Goal: Task Accomplishment & Management: Use online tool/utility

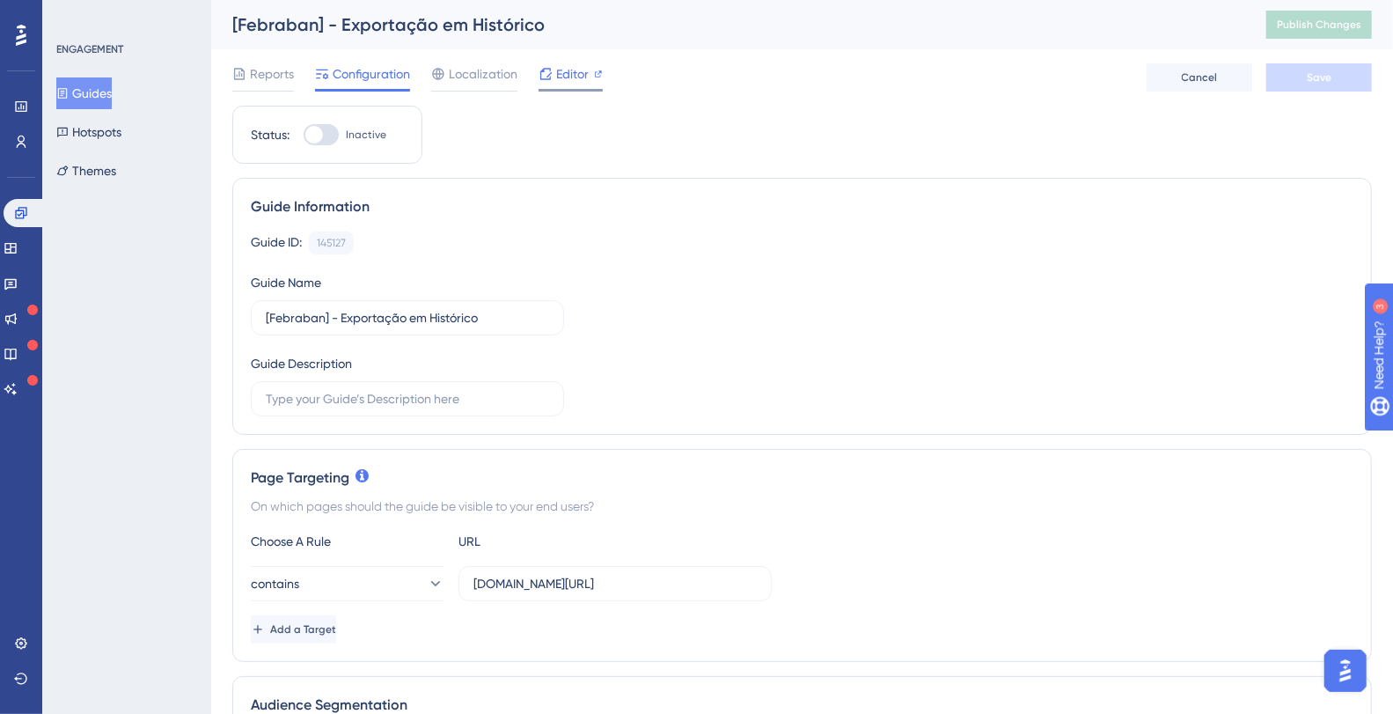
click at [556, 82] on span "Editor" at bounding box center [572, 73] width 33 height 21
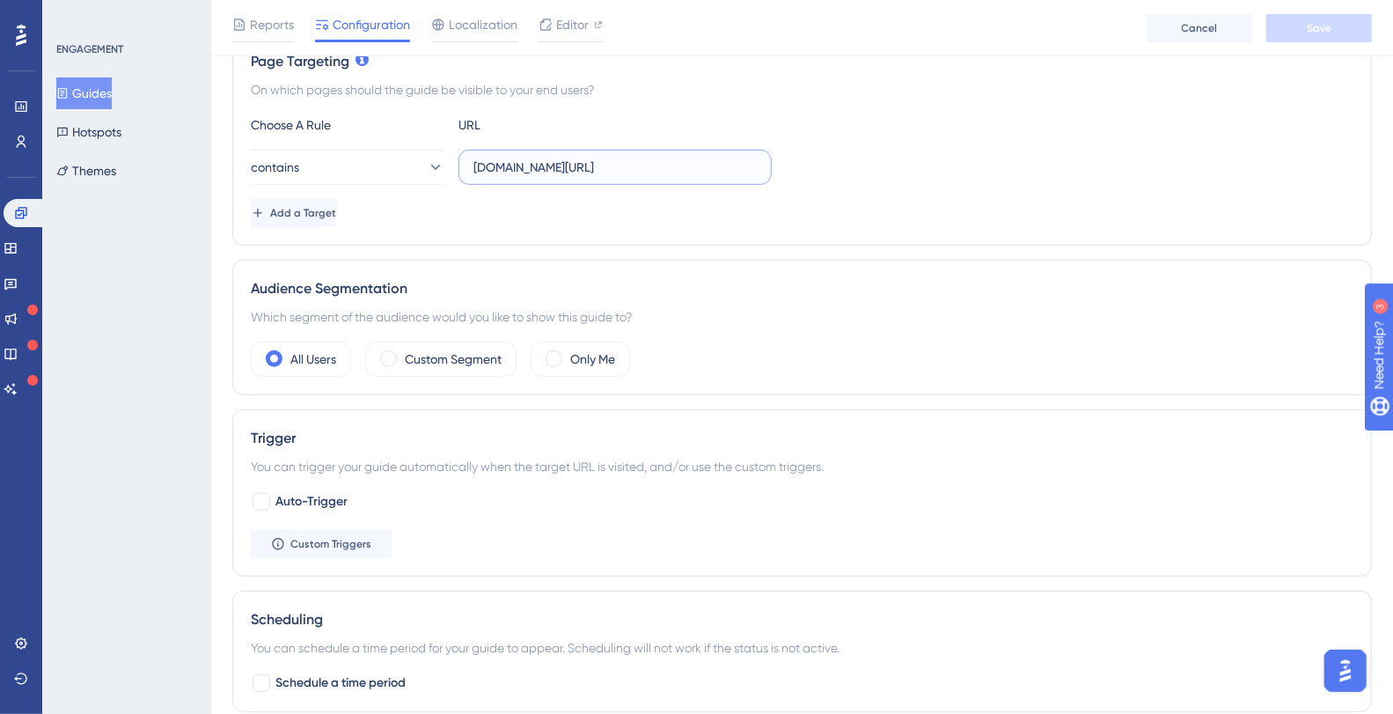
click at [628, 165] on input "[DOMAIN_NAME][URL]" at bounding box center [614, 167] width 283 height 19
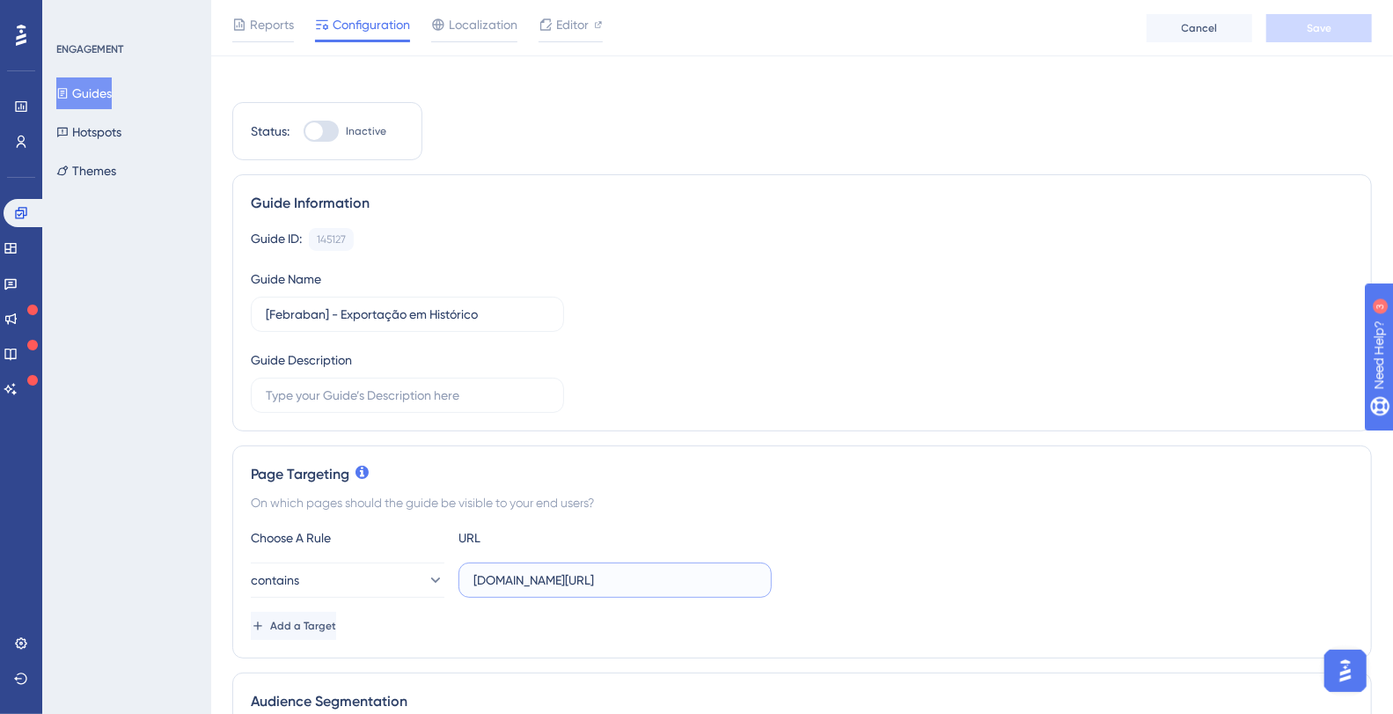
scroll to position [0, 0]
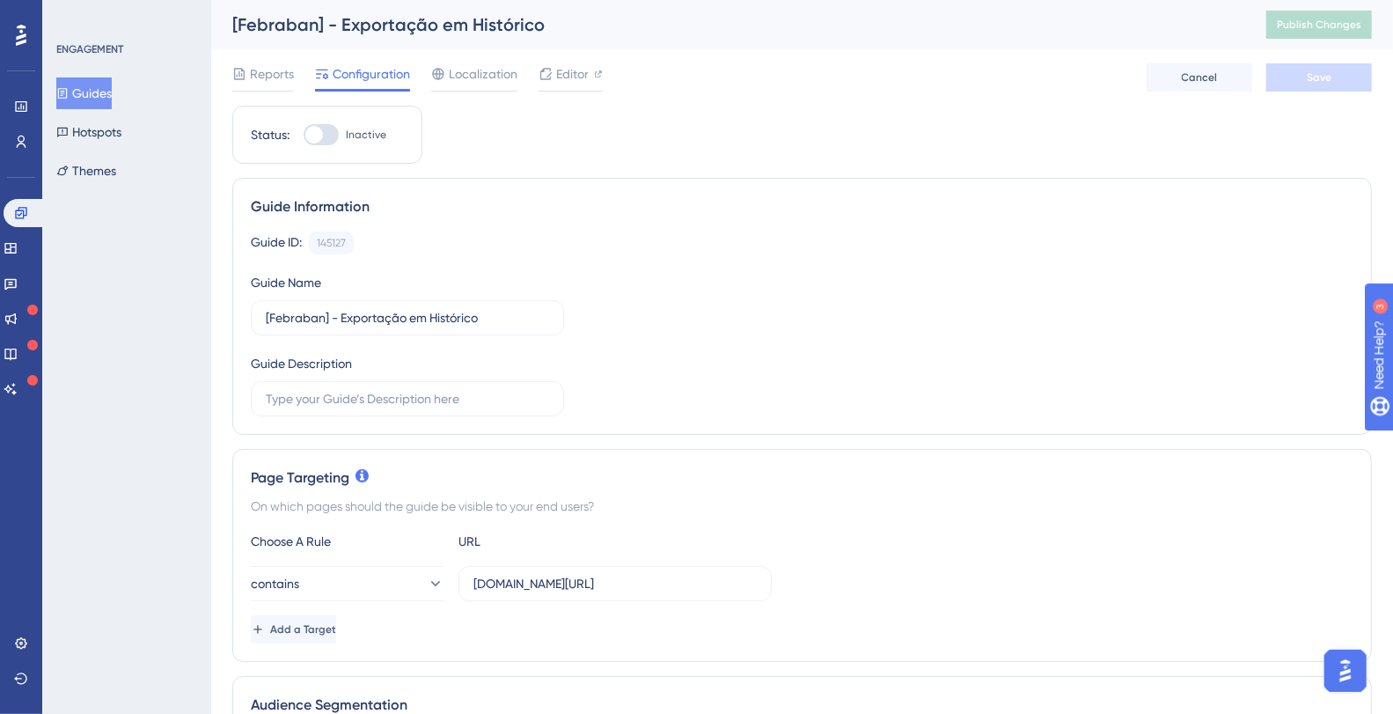
click at [691, 601] on div "Choose A Rule URL contains [DOMAIN_NAME][URL] Add a Target" at bounding box center [802, 587] width 1103 height 113
click at [690, 581] on input "[DOMAIN_NAME][URL]" at bounding box center [614, 583] width 283 height 19
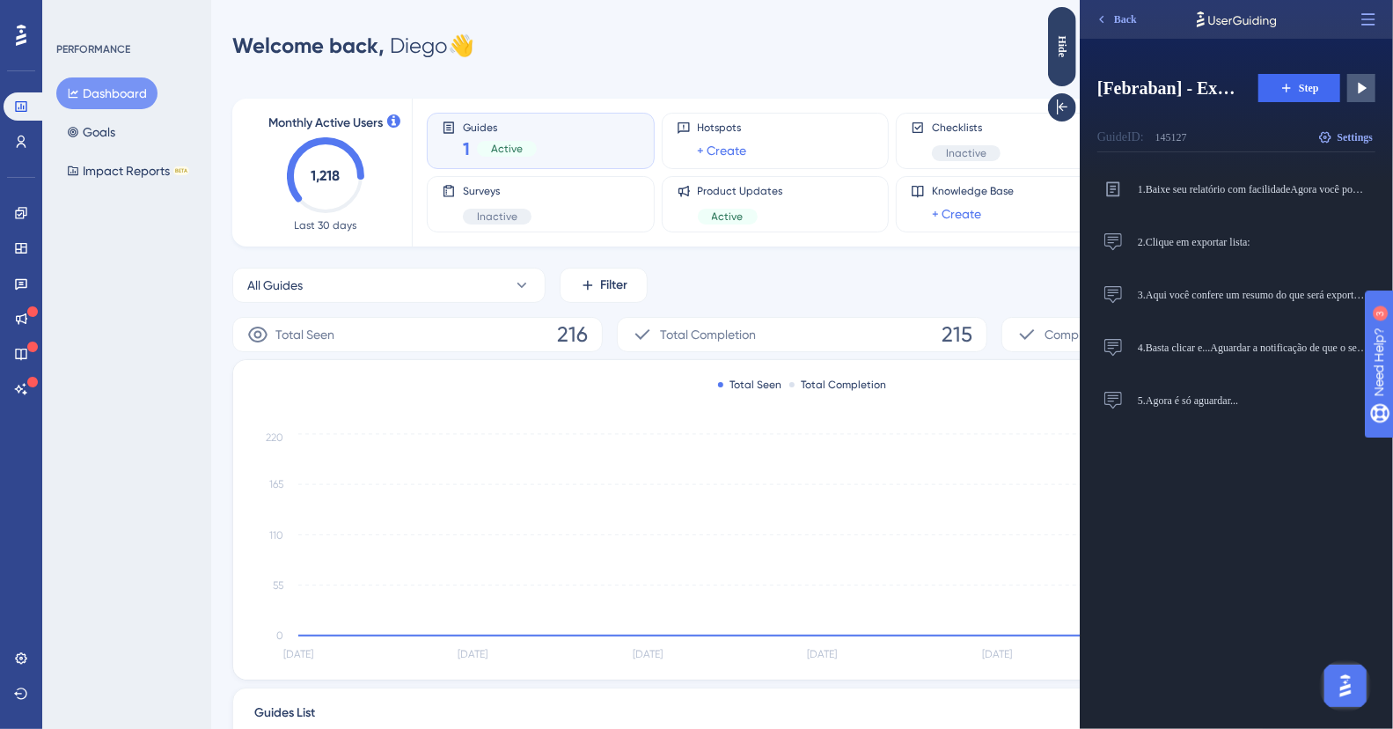
click at [909, 49] on div "Welcome back, Diego 👋 Publish Changes" at bounding box center [802, 45] width 1140 height 35
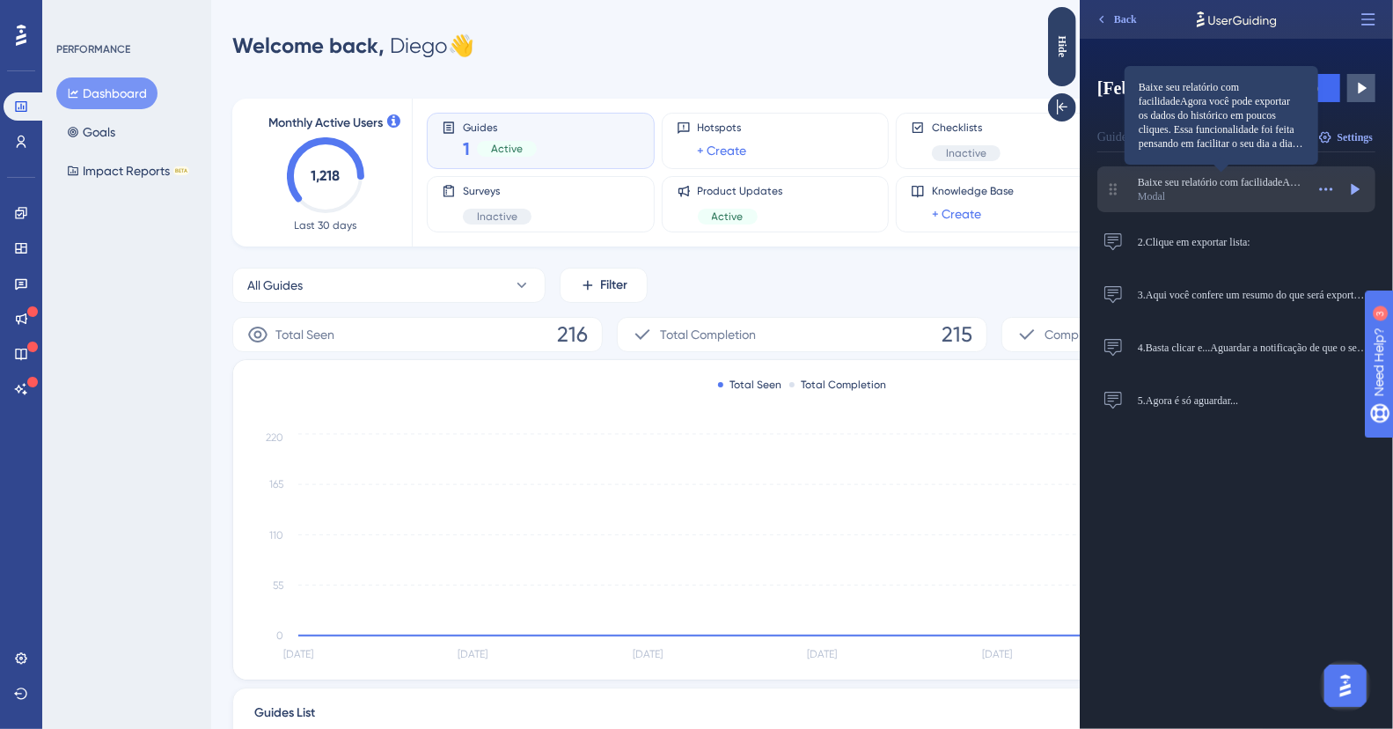
click at [1192, 184] on span "Baixe seu relatório com facilidadeAgora você pode exportar os dados do históric…" at bounding box center [1220, 182] width 167 height 14
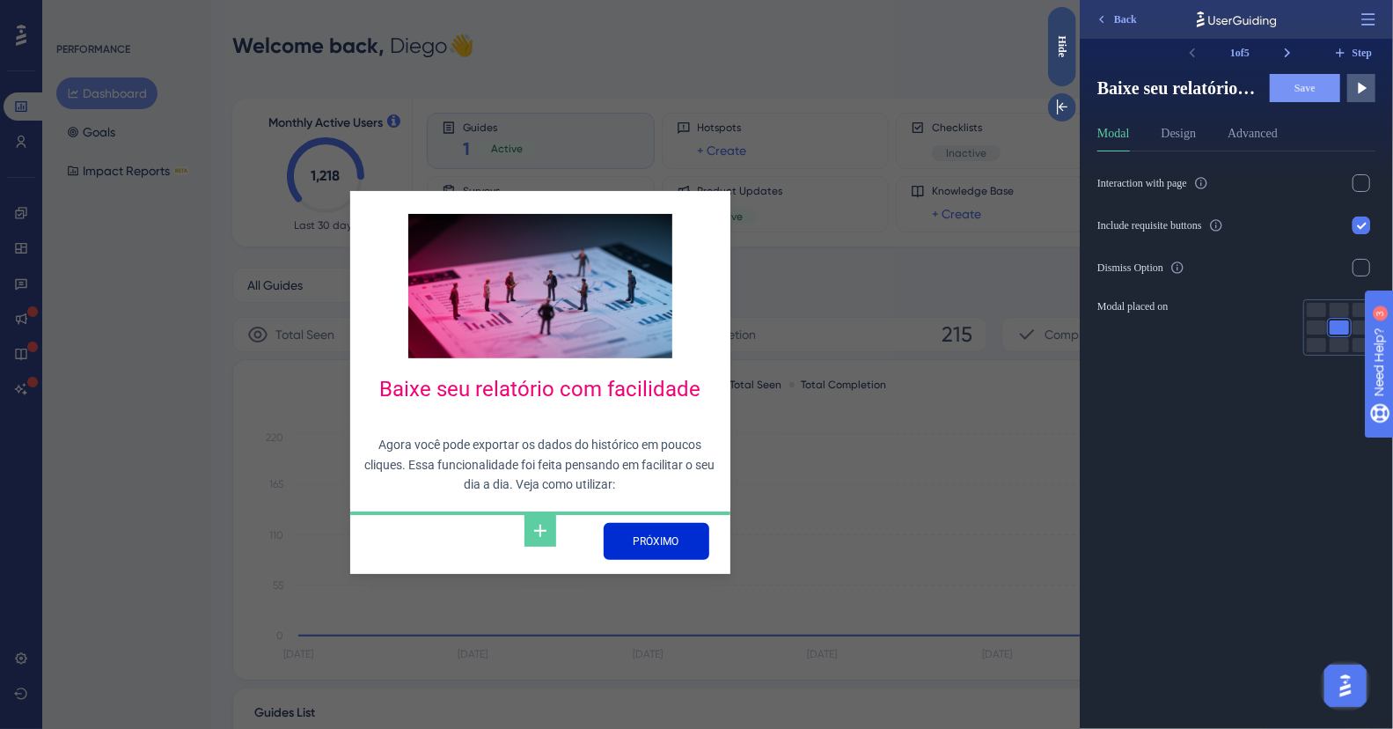
click at [839, 133] on div "Baixe seu relatório com facilidade Agora você pode exportar os dados do históri…" at bounding box center [540, 364] width 1080 height 729
click at [1011, 106] on div "Baixe seu relatório com facilidade Agora você pode exportar os dados do históri…" at bounding box center [540, 364] width 1080 height 729
click at [948, 96] on div "Baixe seu relatório com facilidade Agora você pode exportar os dados do históri…" at bounding box center [540, 364] width 1080 height 729
